Goal: Task Accomplishment & Management: Complete application form

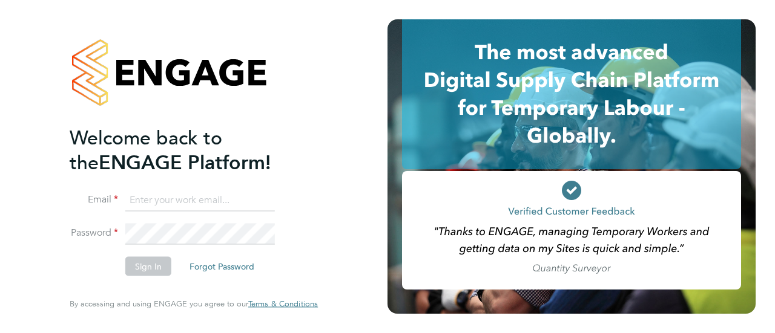
type input "[PERSON_NAME][EMAIL_ADDRESS][PERSON_NAME][DOMAIN_NAME]"
click at [154, 269] on button "Sign In" at bounding box center [148, 266] width 46 height 19
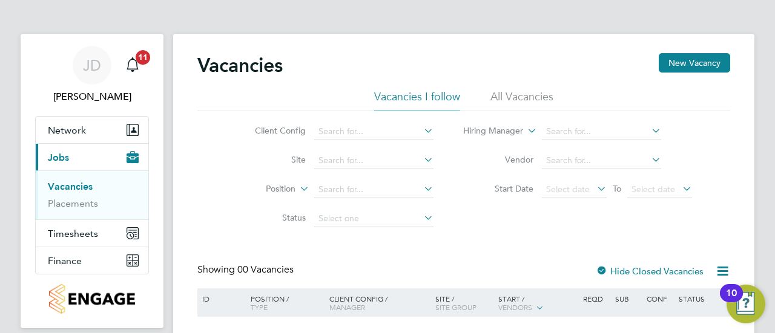
click at [75, 183] on link "Vacancies" at bounding box center [70, 186] width 45 height 11
click at [697, 66] on button "New Vacancy" at bounding box center [693, 62] width 71 height 19
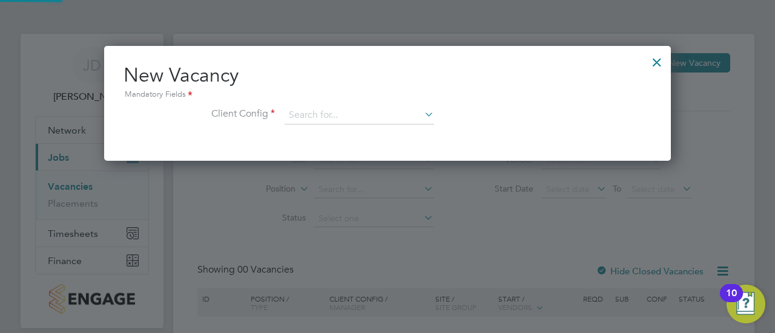
scroll to position [114, 566]
click at [315, 110] on input at bounding box center [358, 116] width 149 height 18
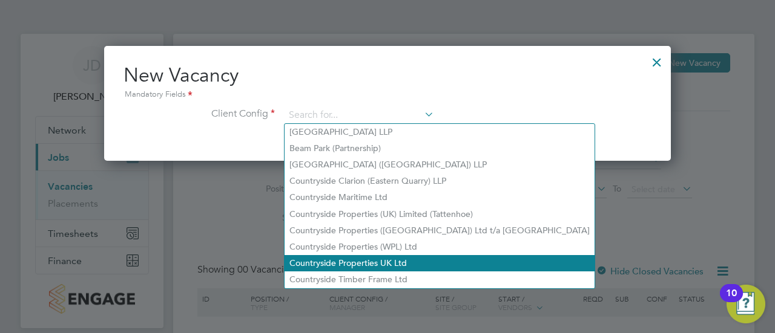
click at [364, 263] on li "Countryside Properties UK Ltd" at bounding box center [439, 263] width 310 height 16
type input "Countryside Properties UK Ltd"
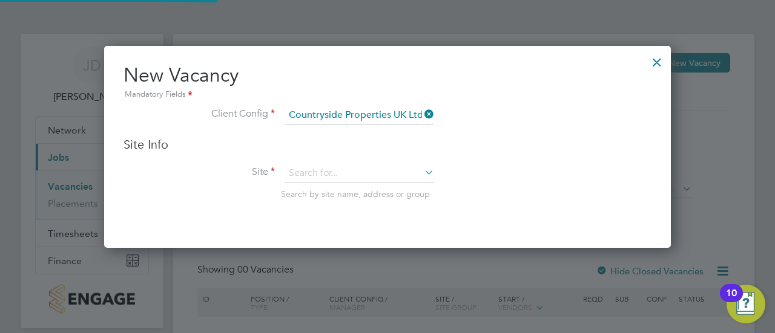
scroll to position [202, 566]
click at [331, 172] on input at bounding box center [358, 174] width 149 height 18
type input "s"
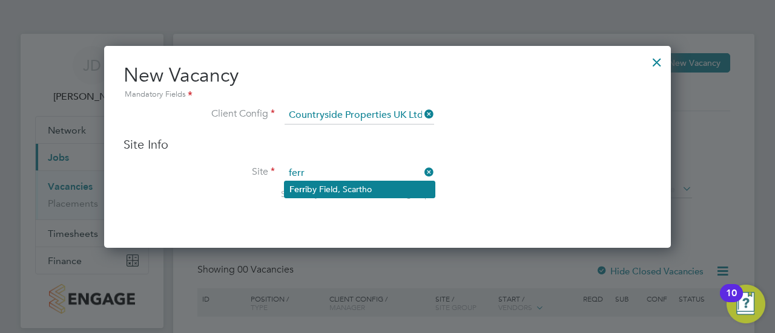
click at [332, 189] on li "Ferr iby Field, Scartho" at bounding box center [359, 190] width 150 height 16
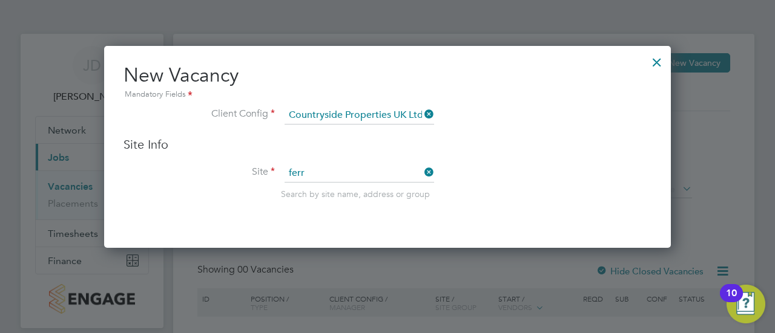
type input "Ferriby Field, Scartho"
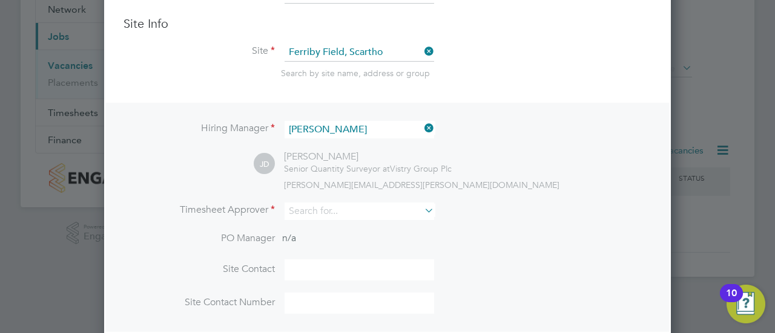
scroll to position [182, 0]
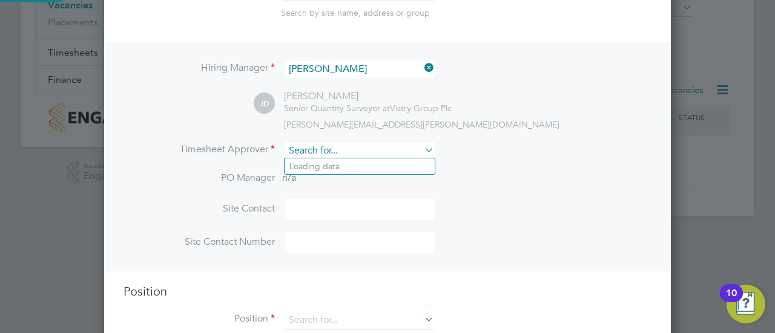
click at [318, 153] on input at bounding box center [358, 151] width 149 height 18
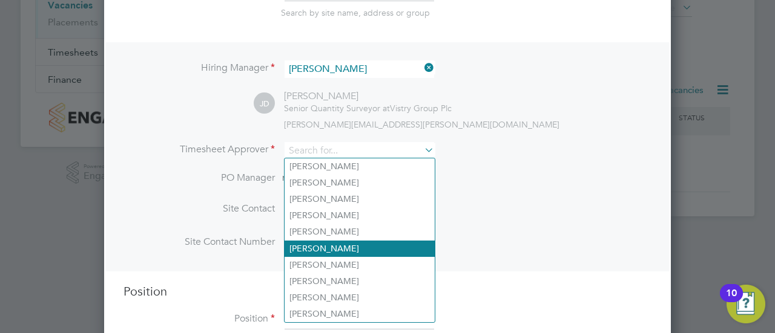
click at [340, 244] on li "[PERSON_NAME]" at bounding box center [359, 249] width 150 height 16
type input "[PERSON_NAME]"
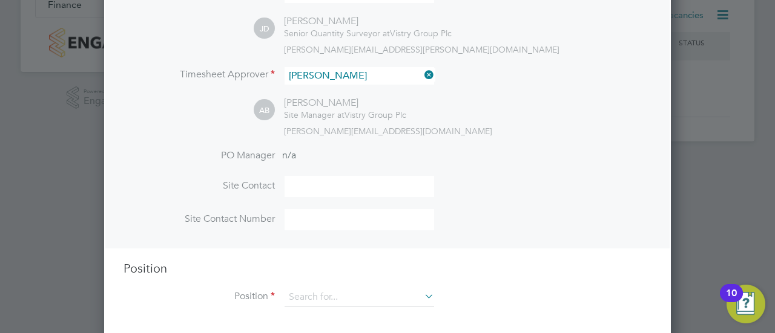
scroll to position [264, 0]
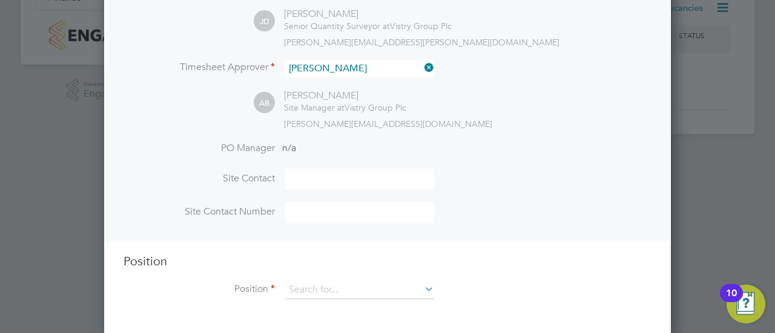
drag, startPoint x: 336, startPoint y: 178, endPoint x: 330, endPoint y: 193, distance: 16.3
click at [336, 178] on input at bounding box center [358, 179] width 149 height 21
type input "[PERSON_NAME]"
click at [312, 211] on input at bounding box center [358, 212] width 149 height 21
type input "07763 877310"
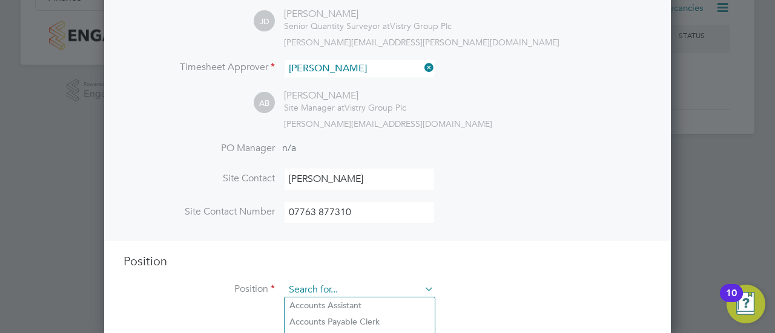
click at [357, 281] on input at bounding box center [358, 290] width 149 height 18
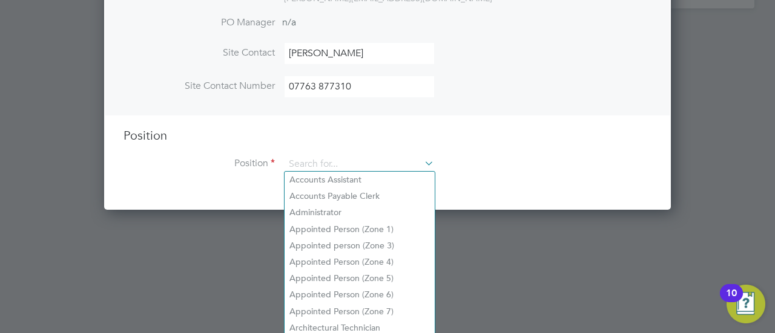
scroll to position [391, 0]
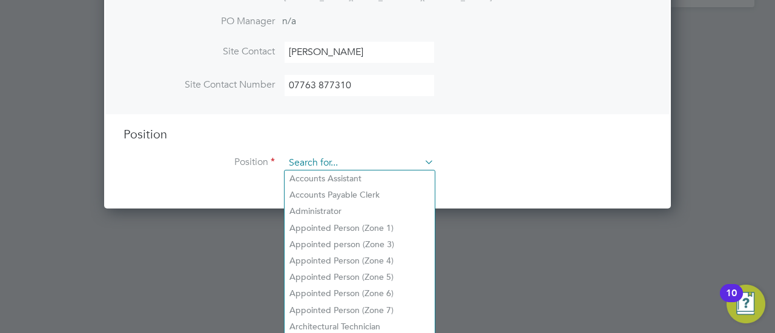
click at [327, 154] on input at bounding box center [358, 163] width 149 height 18
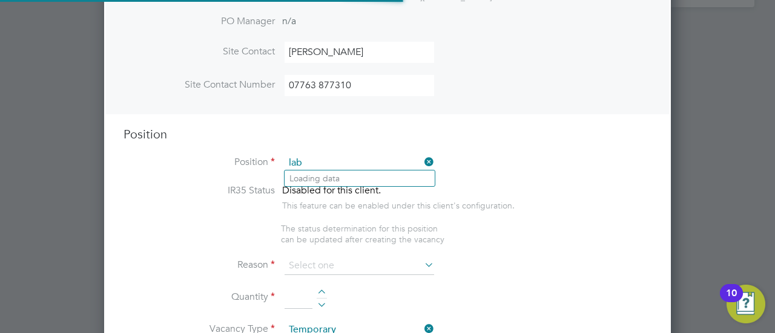
scroll to position [1731, 566]
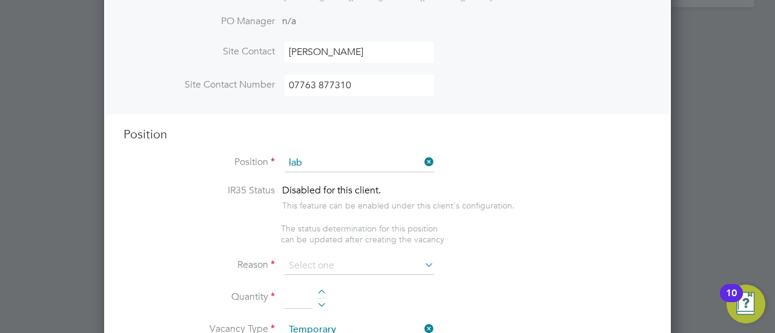
click at [347, 243] on li "General Lab ourer (Zone 5)" at bounding box center [359, 245] width 150 height 16
type input "General Labourer (Zone 5)"
type textarea "- General labouring duties - Supporting the trades on site - Moving materials a…"
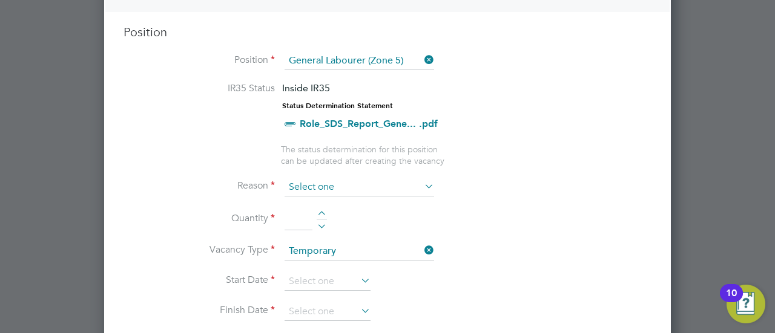
scroll to position [512, 0]
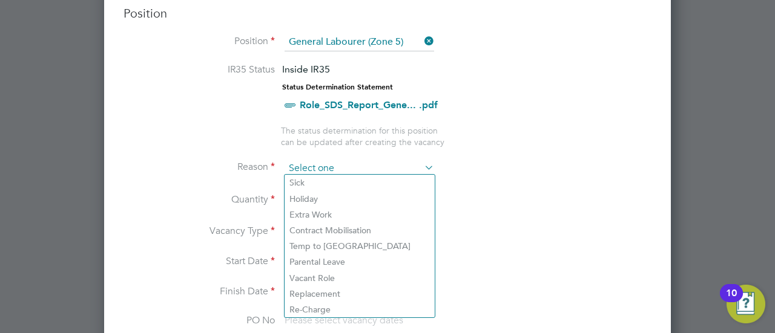
click at [347, 162] on input at bounding box center [358, 169] width 149 height 18
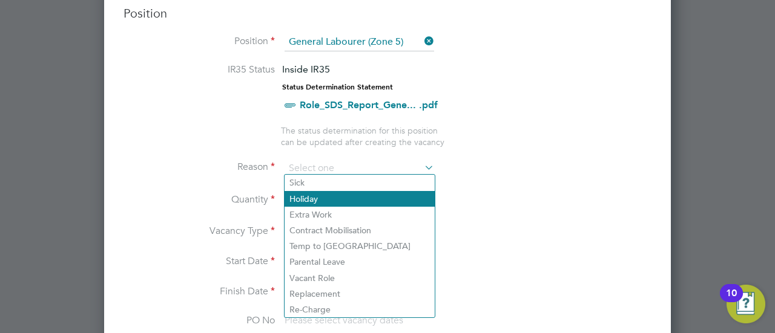
click at [344, 200] on li "Holiday" at bounding box center [359, 199] width 150 height 16
type input "Holiday"
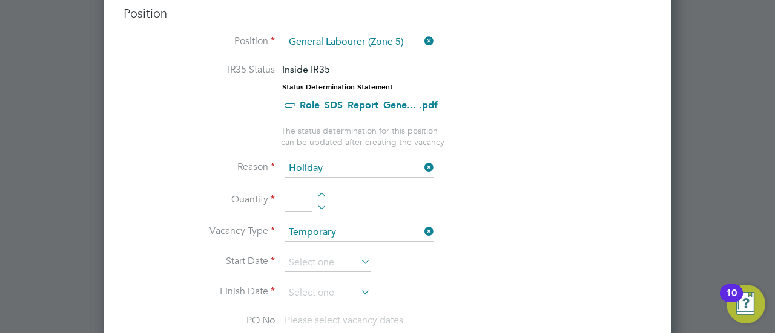
click at [323, 192] on div at bounding box center [322, 196] width 10 height 8
type input "1"
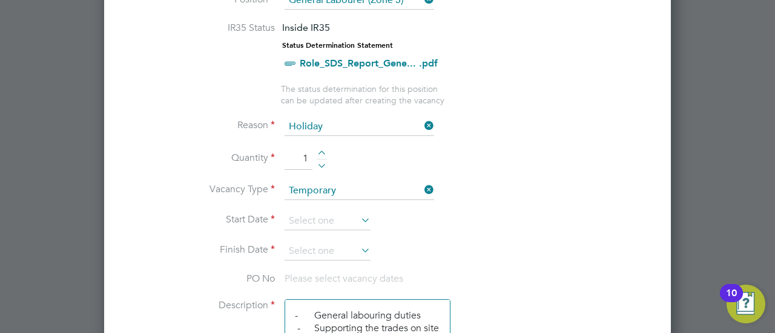
scroll to position [572, 0]
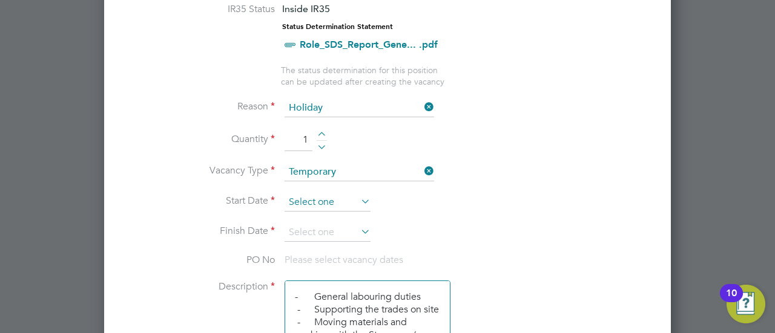
click at [320, 200] on input at bounding box center [327, 203] width 86 height 18
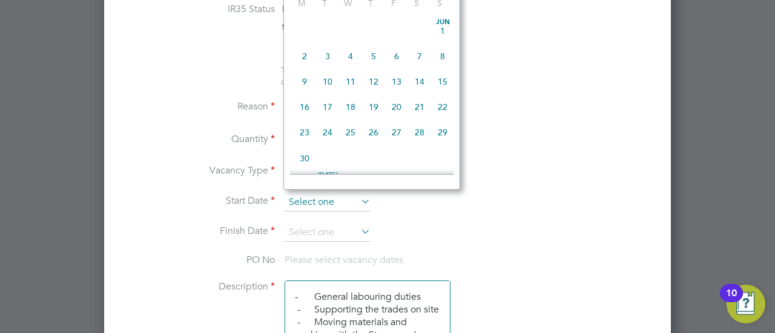
scroll to position [441, 0]
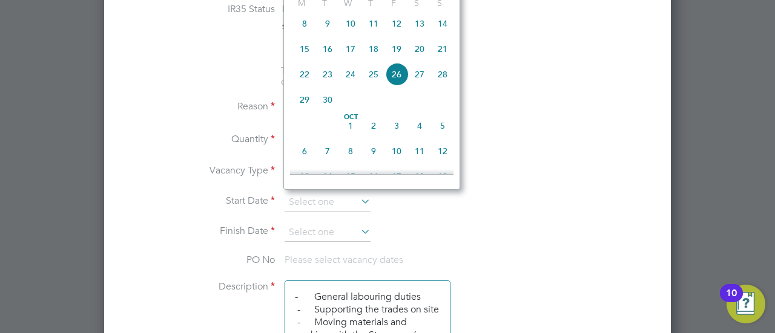
click at [302, 56] on span "15" at bounding box center [304, 49] width 23 height 23
type input "[DATE]"
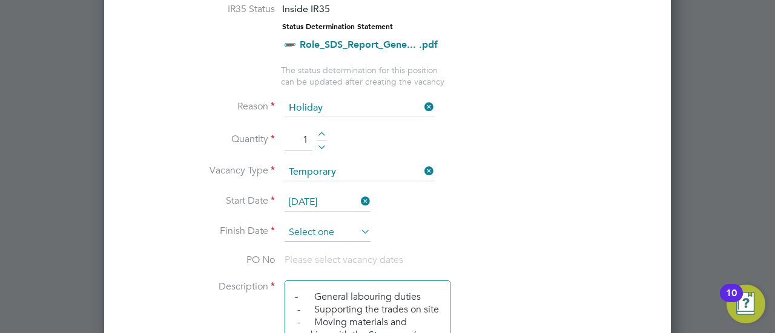
click at [334, 229] on input at bounding box center [327, 233] width 86 height 18
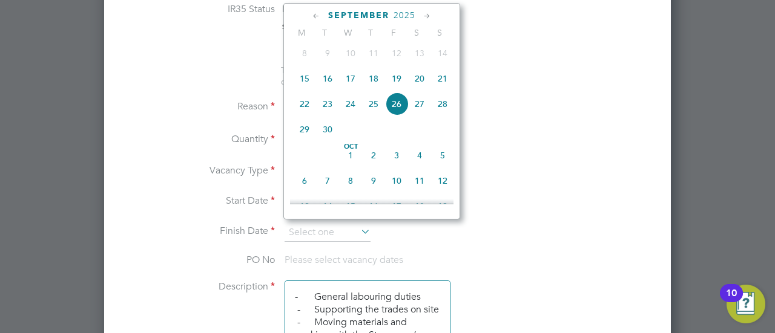
click at [395, 84] on span "19" at bounding box center [396, 78] width 23 height 23
type input "[DATE]"
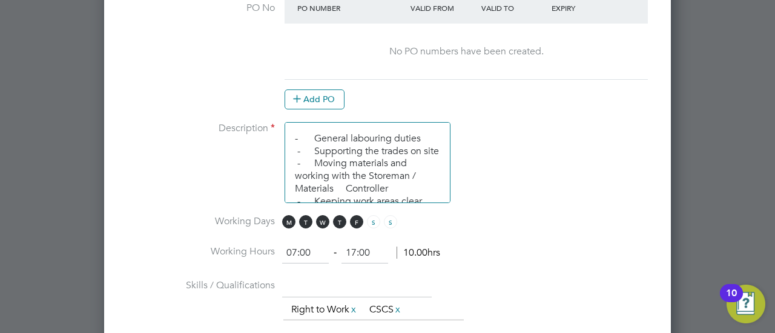
scroll to position [754, 0]
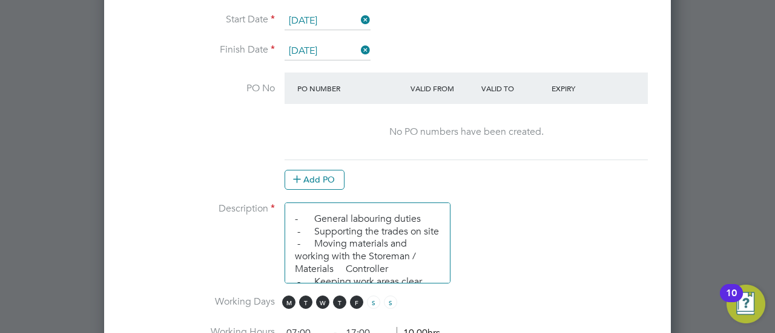
click at [310, 178] on button "Add PO" at bounding box center [314, 179] width 60 height 19
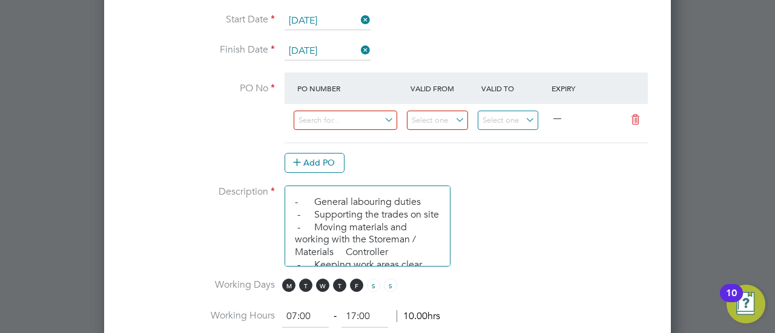
scroll to position [1819, 566]
click at [346, 120] on input at bounding box center [345, 121] width 103 height 20
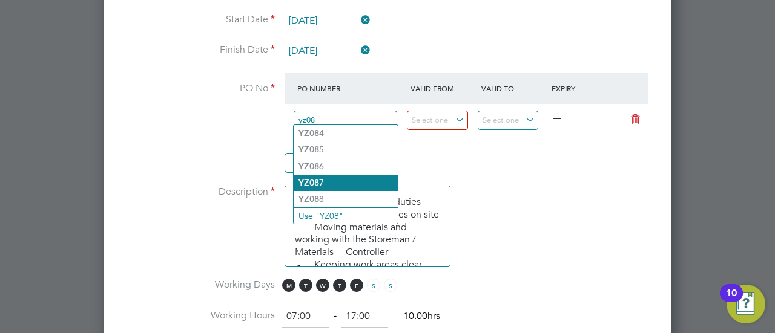
type input "yz08"
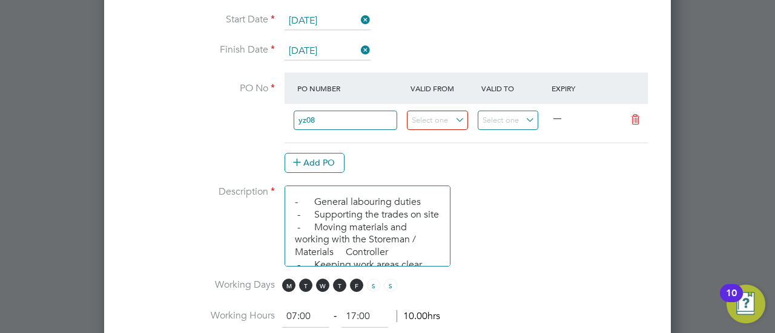
click at [323, 180] on li "YZ08 7" at bounding box center [346, 183] width 104 height 16
type input "[DATE]"
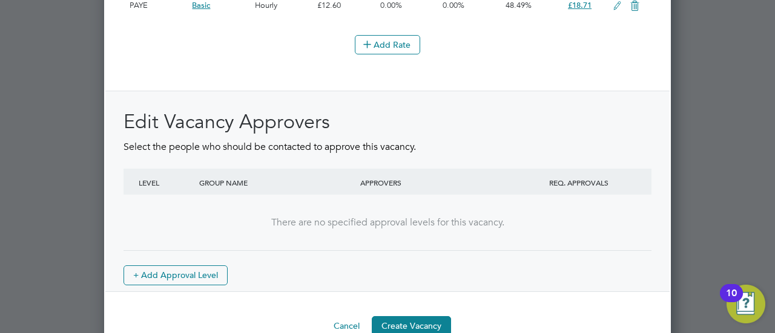
scroll to position [1530, 0]
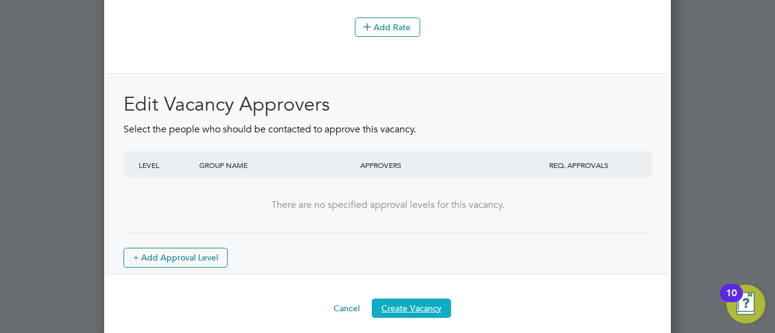
click at [411, 299] on button "Create Vacancy" at bounding box center [411, 308] width 79 height 19
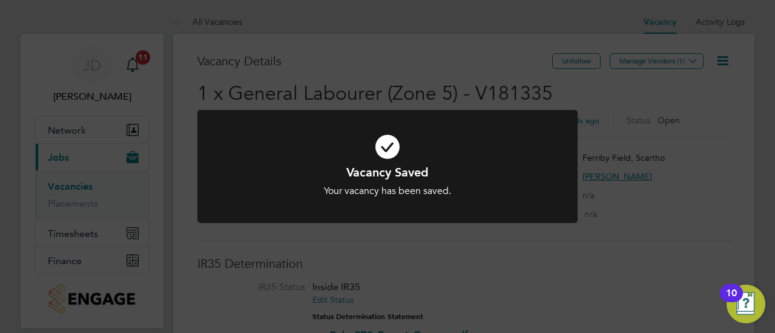
click at [677, 62] on div "Vacancy Saved Your vacancy has been saved. Cancel Okay" at bounding box center [387, 166] width 775 height 333
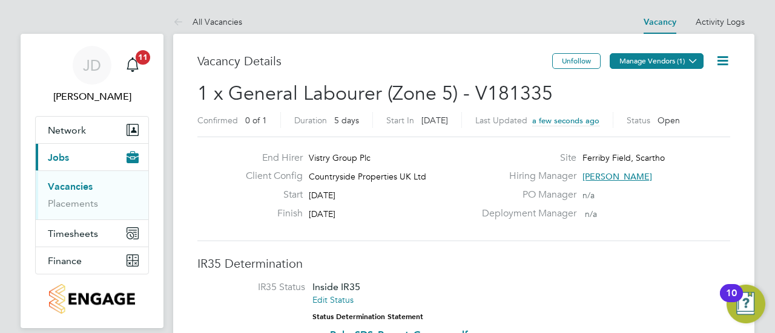
click at [675, 60] on button "Manage Vendors (1)" at bounding box center [656, 61] width 94 height 16
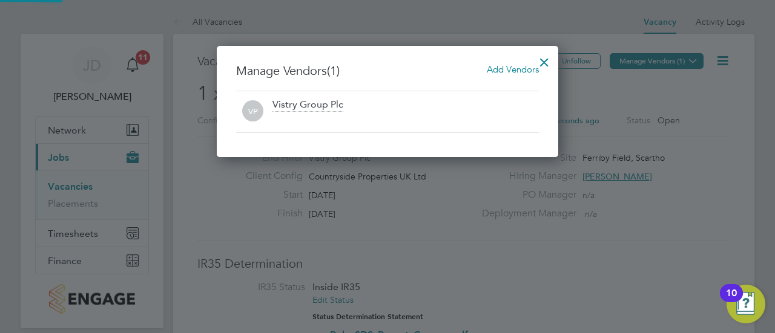
scroll to position [5, 6]
click at [509, 71] on span "Add Vendors" at bounding box center [513, 69] width 52 height 11
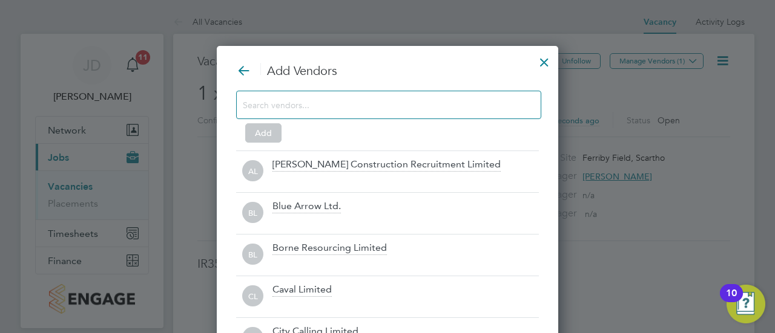
scroll to position [6, 6]
click at [347, 105] on input at bounding box center [379, 105] width 272 height 16
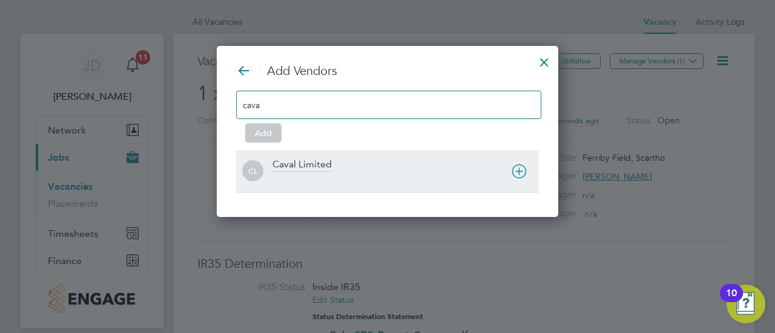
type input "cava"
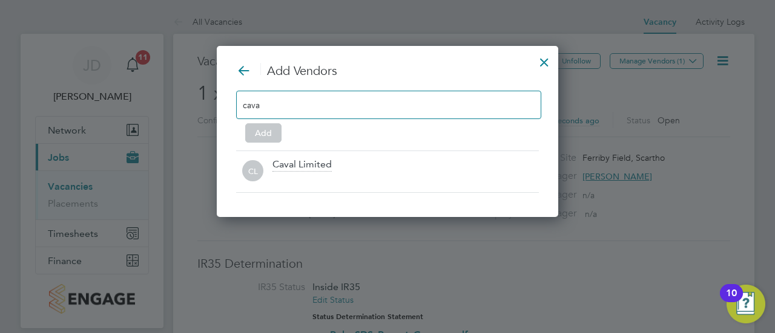
click at [294, 166] on div "Caval Limited" at bounding box center [301, 165] width 59 height 13
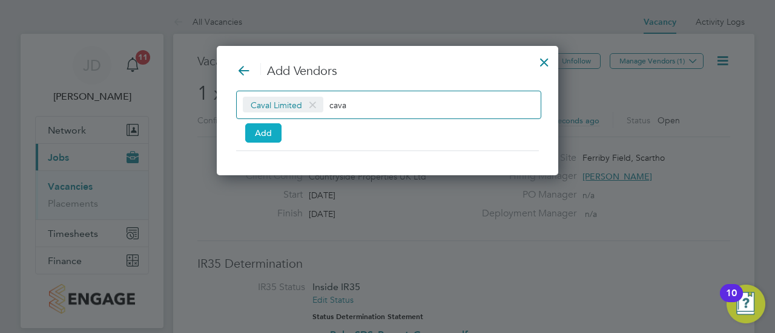
click at [258, 133] on button "Add" at bounding box center [263, 132] width 36 height 19
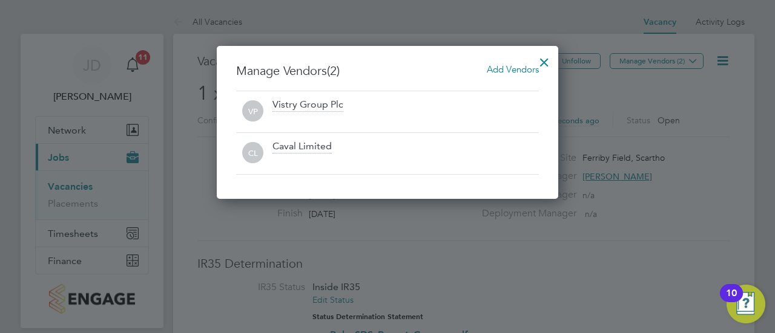
click at [543, 61] on div at bounding box center [544, 59] width 22 height 22
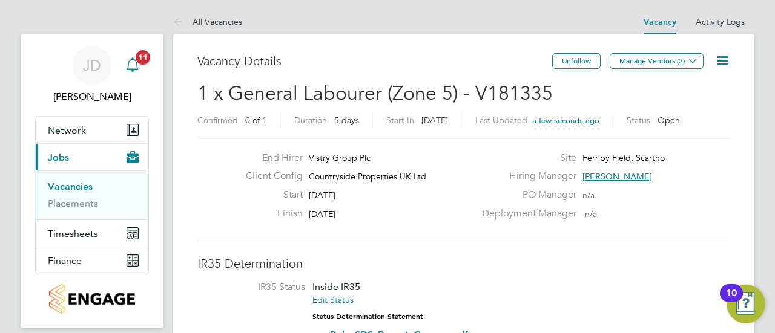
click at [134, 62] on icon "Main navigation" at bounding box center [132, 64] width 15 height 15
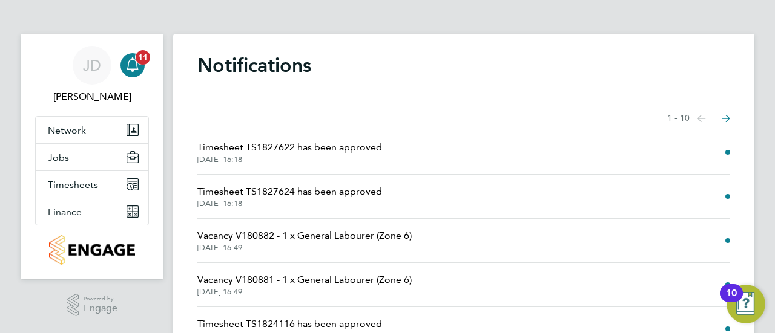
click at [134, 63] on icon "Main navigation" at bounding box center [132, 64] width 15 height 15
